Goal: Connect with others: Connect with other users

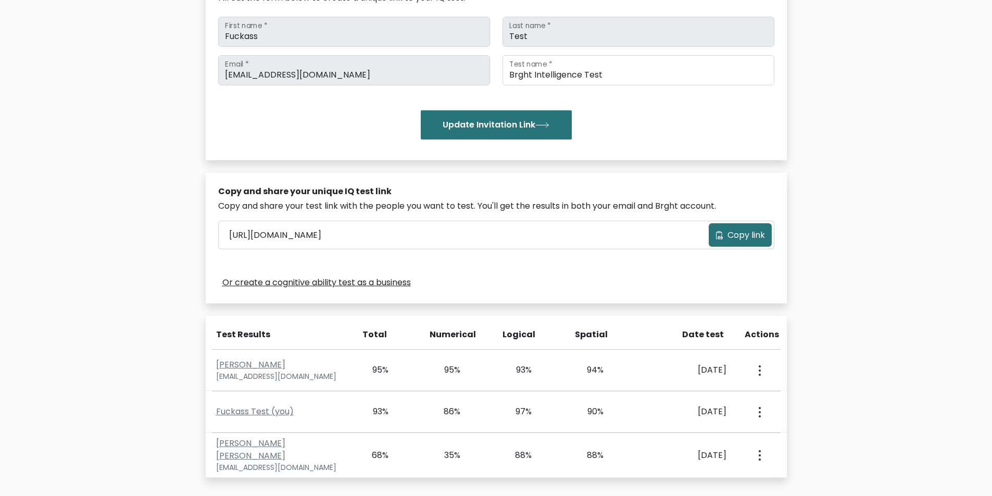
scroll to position [298, 0]
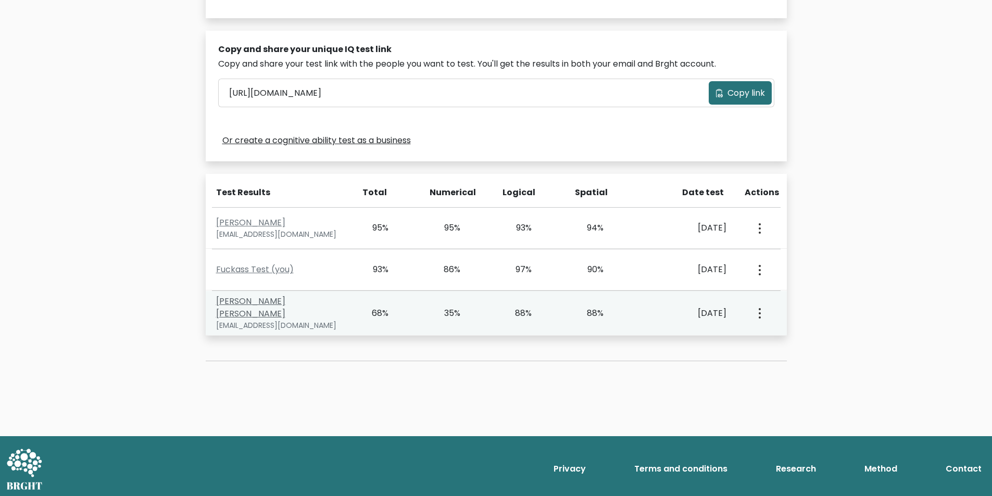
click at [254, 305] on link "Amelia Amelia" at bounding box center [250, 307] width 69 height 24
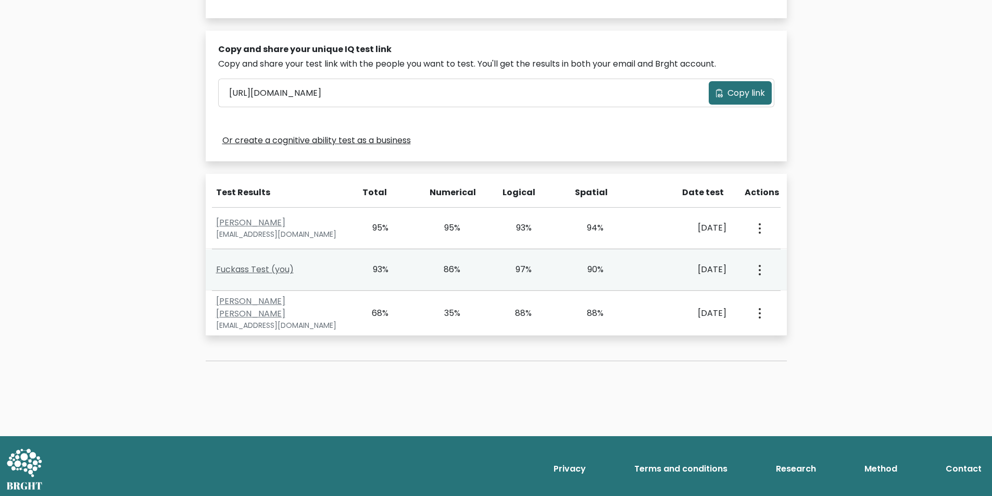
click at [259, 268] on link "Fuckass Test (you)" at bounding box center [255, 269] width 78 height 12
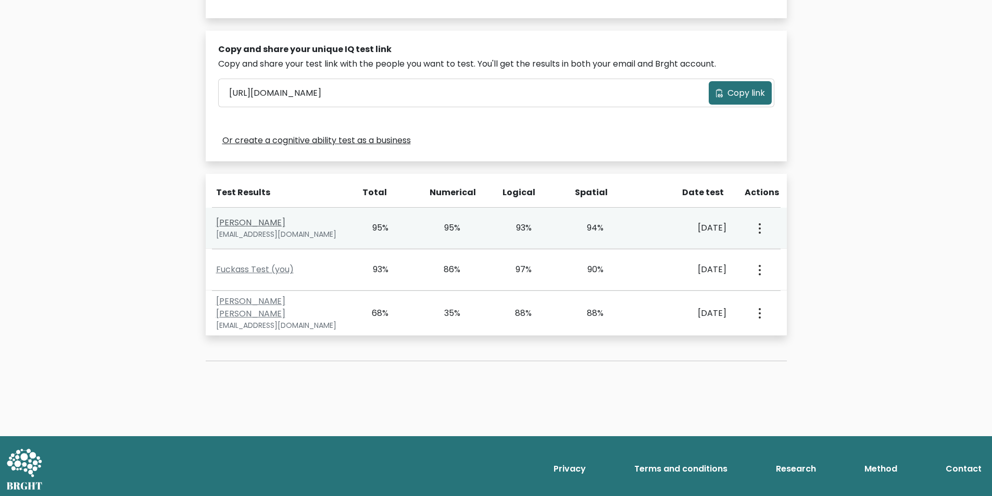
click at [251, 222] on link "[PERSON_NAME]" at bounding box center [250, 223] width 69 height 12
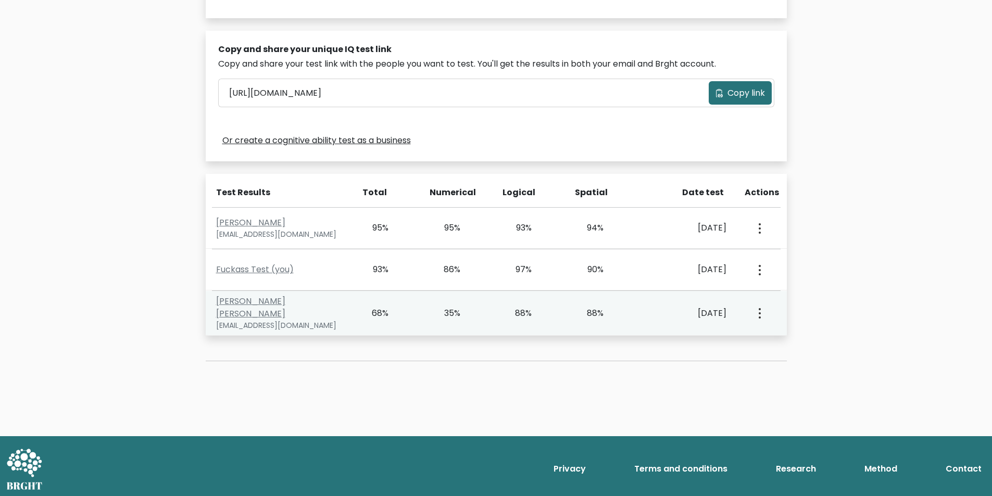
drag, startPoint x: 463, startPoint y: 312, endPoint x: 435, endPoint y: 319, distance: 28.8
click at [434, 315] on div "35%" at bounding box center [460, 313] width 72 height 12
click at [443, 326] on div "Amelia Amelia fukushuku559@gmail.com 68% 35% 88% 88% June 14, 2025 View Profile" at bounding box center [496, 313] width 581 height 45
drag, startPoint x: 448, startPoint y: 317, endPoint x: 418, endPoint y: 320, distance: 30.8
click at [434, 317] on div "Amelia Amelia fukushuku559@gmail.com 68% 35% 88% 88% June 14, 2025 View Profile" at bounding box center [496, 313] width 581 height 45
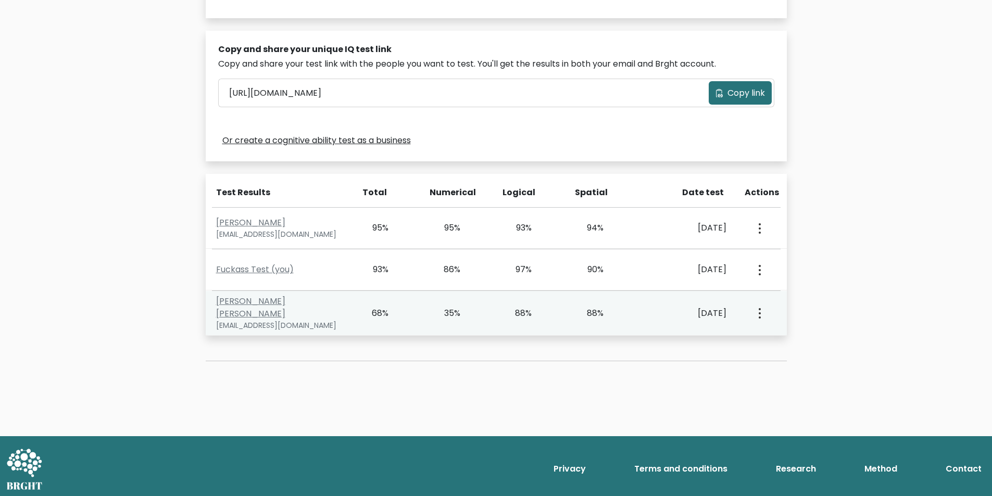
click at [334, 320] on div "fukushuku559@gmail.com" at bounding box center [281, 325] width 131 height 11
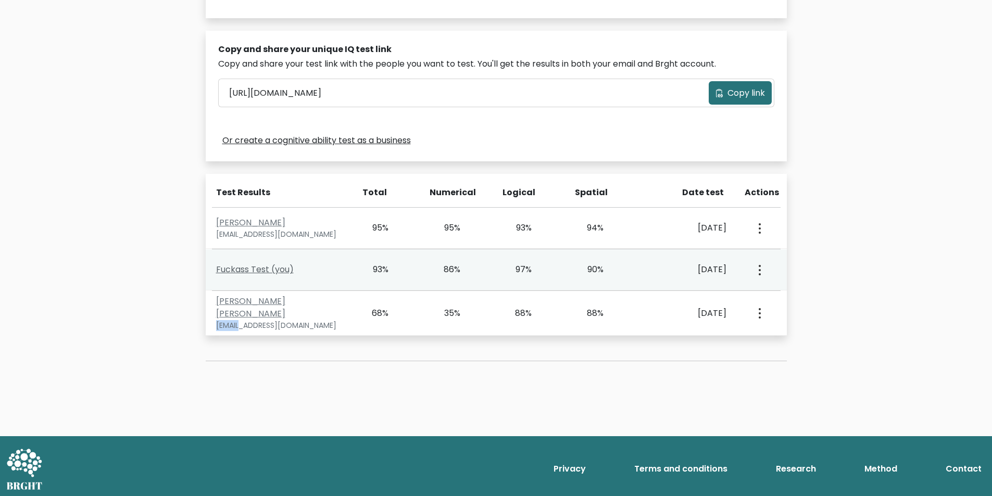
drag, startPoint x: 214, startPoint y: 320, endPoint x: 247, endPoint y: 269, distance: 60.2
click at [235, 323] on div "Amelia Amelia fukushuku559@gmail.com" at bounding box center [281, 313] width 143 height 36
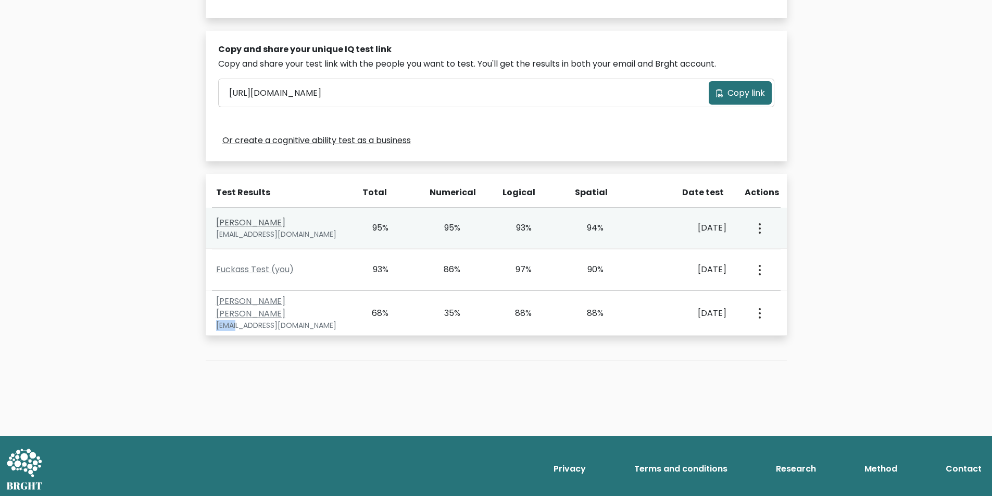
click at [243, 223] on link "[PERSON_NAME]" at bounding box center [250, 223] width 69 height 12
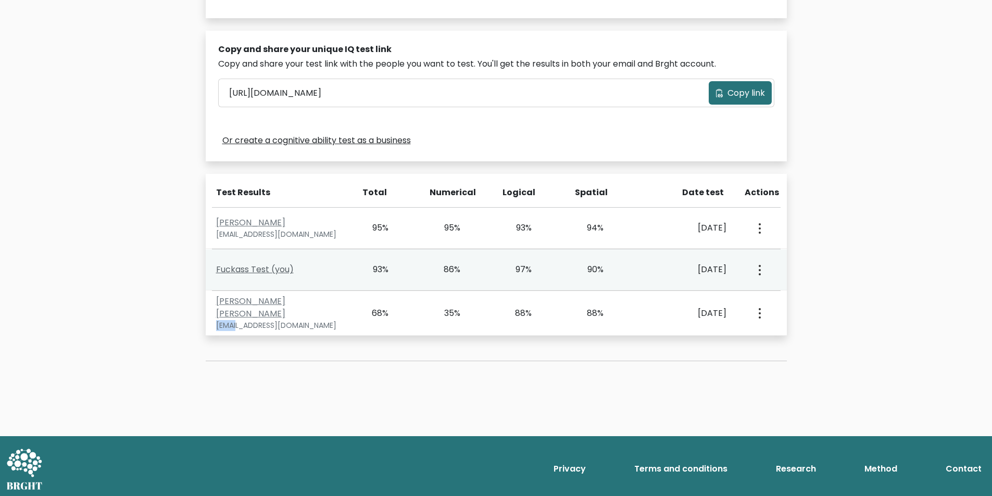
click at [275, 270] on link "Fuckass Test (you)" at bounding box center [255, 269] width 78 height 12
